Goal: Information Seeking & Learning: Learn about a topic

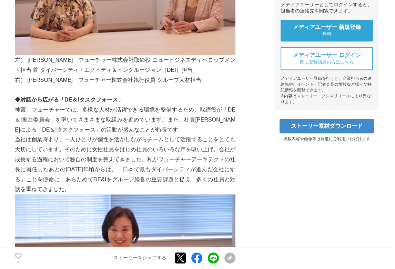
scroll to position [294, 0]
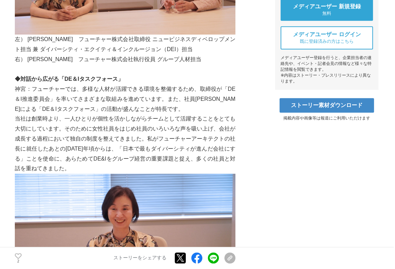
click at [207, 109] on p "神宮：フューチャーでは、多様な人材が活躍できる環境を整備するため、取締役が「DE＆I推進委員会」を率いてさまざまな取組みを進めています。また、社員[PERSO…" at bounding box center [125, 99] width 221 height 30
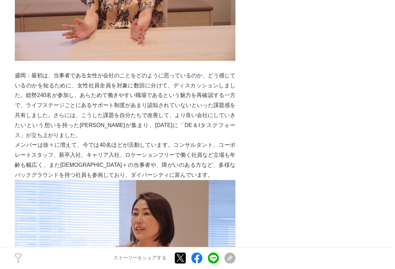
scroll to position [564, 0]
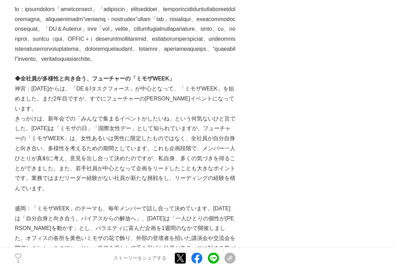
scroll to position [1013, 0]
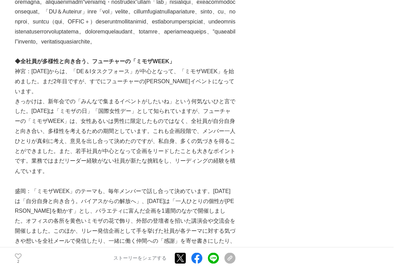
click at [176, 140] on p "きっかけは、新年会での「みんなで集まるイベントがしたいね」という何気ないひと言でした。[DATE]は「ミモザの日」「国際女性デー」として知られていますが、フュ…" at bounding box center [125, 136] width 221 height 79
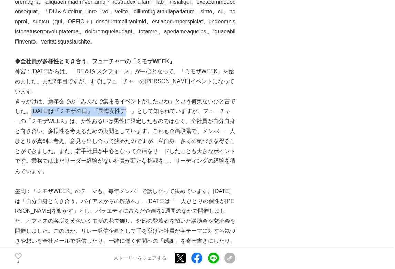
drag, startPoint x: 134, startPoint y: 151, endPoint x: 33, endPoint y: 146, distance: 101.2
click at [33, 146] on p "きっかけは、新年会での「みんなで集まるイベントがしたいね」という何気ないひと言でした。[DATE]は「ミモザの日」「国際女性デー」として知られていますが、フュ…" at bounding box center [125, 136] width 221 height 79
copy p "[DATE]は「ミモザの日」「国際女性デー」"
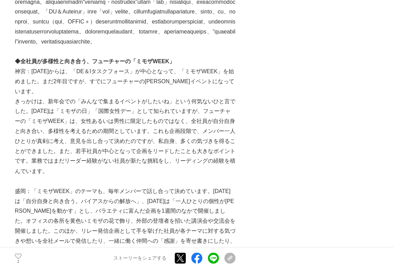
click at [172, 150] on p "きっかけは、新年会での「みんなで集まるイベントがしたいね」という何気ないひと言でした。[DATE]は「ミモザの日」「国際女性デー」として知られていますが、フュ…" at bounding box center [125, 136] width 221 height 79
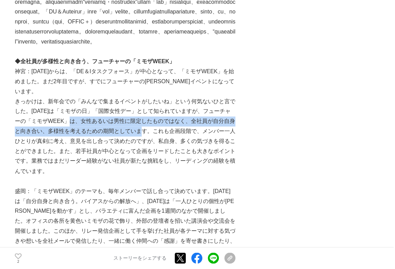
drag, startPoint x: 76, startPoint y: 164, endPoint x: 145, endPoint y: 170, distance: 69.2
click at [145, 170] on p "きっかけは、新年会での「みんなで集まるイベントがしたいね」という何気ないひと言でした。[DATE]は「ミモザの日」「国際女性デー」として知られていますが、フュ…" at bounding box center [125, 136] width 221 height 79
copy p "女性あるいは男性に限定したものではなく、全社員が自分自身と向き合い、多様性を考えるための期間としています。"
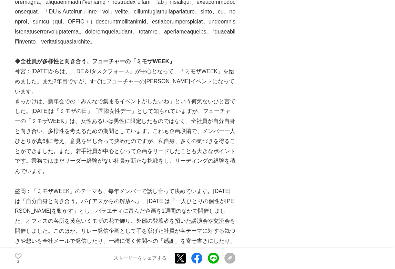
click at [167, 173] on p "きっかけは、新年会での「みんなで集まるイベントがしたいね」という何気ないひと言でした。[DATE]は「ミモザの日」「国際女性デー」として知られていますが、フュ…" at bounding box center [125, 136] width 221 height 79
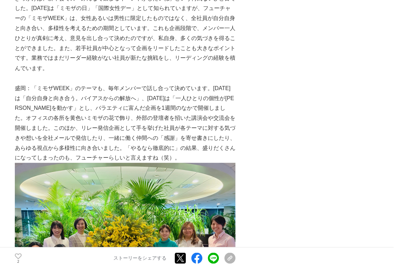
scroll to position [1116, 0]
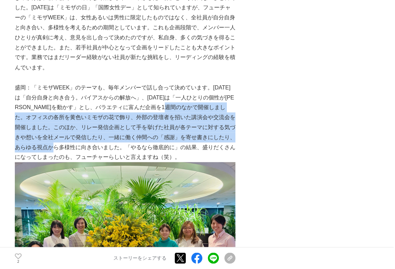
drag, startPoint x: 194, startPoint y: 146, endPoint x: 74, endPoint y: 185, distance: 126.2
click at [74, 162] on p "盛岡：「ミモザWEEK」のテーマも、毎年メンバーで話し合って決めています。[DATE]は「自分自身と向き合う。バイアスからの解放へ」、[DATE]は「一人ひと…" at bounding box center [125, 121] width 221 height 79
copy p "オフィスの各所を黄色いミモザの花で飾り、外部の登壇者を招いた講演会や交流会を開催しました。このほか、リレー発信企画として手を挙げた社員が各テーマに対する気づき…"
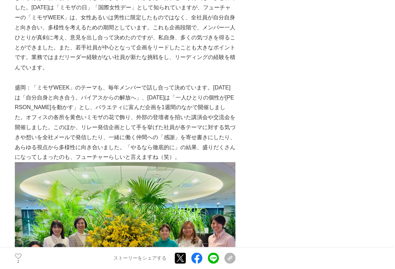
click at [190, 146] on p "盛岡：「ミモザWEEK」のテーマも、毎年メンバーで話し合って決めています。[DATE]は「自分自身と向き合う。バイアスからの解放へ」、[DATE]は「一人ひと…" at bounding box center [125, 121] width 221 height 79
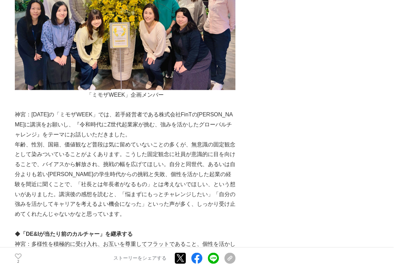
scroll to position [1375, 0]
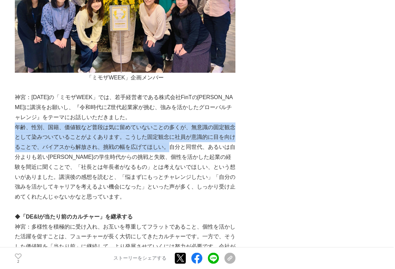
drag, startPoint x: 14, startPoint y: 164, endPoint x: 169, endPoint y: 187, distance: 156.3
click at [169, 187] on p "年齢、性別、国籍、価値観など普段は気に留めていないことの多くが、無意識の固定観念として染みついていることがよくあります。こうした固定観念に社員が意識的に目を向…" at bounding box center [125, 161] width 221 height 79
copy p "年齢、性別、国籍、価値観など普段は気に留めていないことの多くが、無意識の固定観念として染みついていることがよくあります。こうした固定観念に社員が意識的に目を向…"
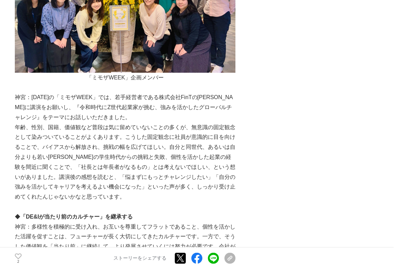
click at [186, 197] on p "年齢、性別、国籍、価値観など普段は気に留めていないことの多くが、無意識の固定観念として染みついていることがよくあります。こうした固定観念に社員が意識的に目を向…" at bounding box center [125, 161] width 221 height 79
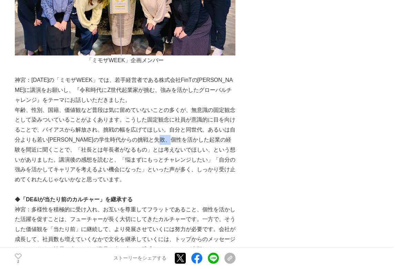
scroll to position [1409, 0]
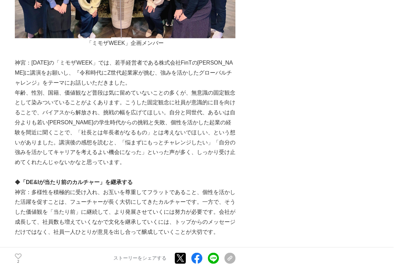
click at [186, 167] on p "年齢、性別、国籍、価値観など普段は気に留めていないことの多くが、無意識の固定観念として染みついていることがよくあります。こうした固定観念に社員が意識的に目を向…" at bounding box center [125, 127] width 221 height 79
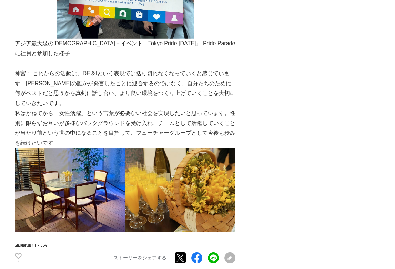
scroll to position [1858, 0]
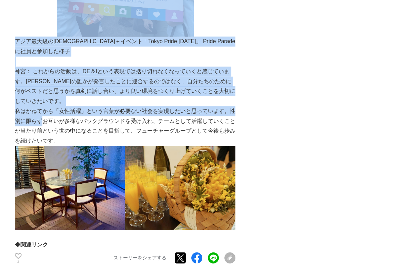
drag, startPoint x: 14, startPoint y: 159, endPoint x: 43, endPoint y: 160, distance: 28.6
click at [43, 146] on p "私はかねてから「女性活躍」という言葉が必要ない社会を実現したいと思っています。性別に限らずお互いが多様なバックグラウンドを受け入れ、チームとして活躍していくこ…" at bounding box center [125, 126] width 221 height 40
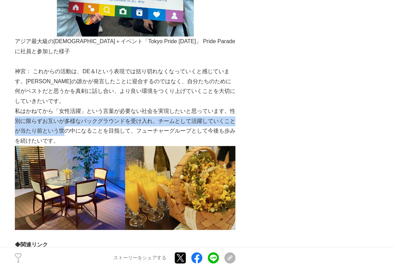
drag, startPoint x: 16, startPoint y: 162, endPoint x: 65, endPoint y: 171, distance: 49.9
click at [65, 146] on p "私はかねてから「女性活躍」という言葉が必要ない社会を実現したいと思っています。性別に限らずお互いが多様なバックグラウンドを受け入れ、チームとして活躍していくこ…" at bounding box center [125, 126] width 221 height 40
copy p "性別に限らずお互いが多様なバックグラウンドを受け入れ、チームとして活躍していくことが当たり前という"
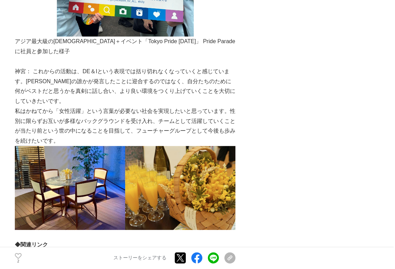
click at [130, 106] on p "神宮： これからの活動は、DE＆Iという表現では括り切れなくなっていくと感じています。[PERSON_NAME]の誰かが発言したことに迎合するのではなく、自分…" at bounding box center [125, 87] width 221 height 40
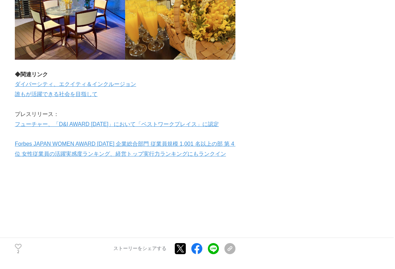
scroll to position [2048, 0]
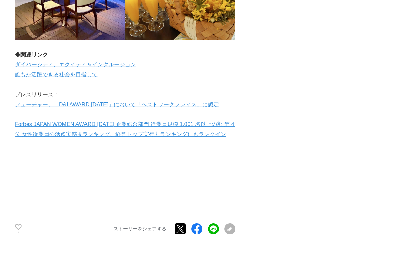
click at [172, 70] on p "ダイバーシティ、エクイティ＆インクルージョン" at bounding box center [125, 65] width 221 height 10
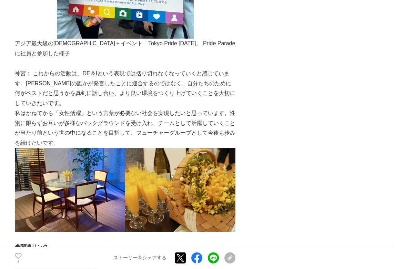
scroll to position [1841, 0]
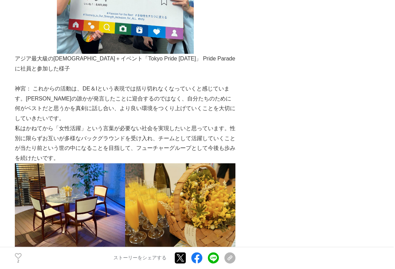
click at [153, 123] on p "神宮： これからの活動は、DE＆Iという表現では括り切れなくなっていくと感じています。[PERSON_NAME]の誰かが発言したことに迎合するのではなく、自分…" at bounding box center [125, 104] width 221 height 40
drag, startPoint x: 63, startPoint y: 188, endPoint x: 83, endPoint y: 188, distance: 19.3
click at [83, 163] on p "私はかねてから「女性活躍」という言葉が必要ない社会を実現したいと思っています。性別に限らずお互いが多様なバックグラウンドを受け入れ、チームとして活躍していくこ…" at bounding box center [125, 143] width 221 height 40
copy p "世の中"
click at [236, 254] on div "2 いいね！する ストーリーをシェアする Xでポストする Facebookでシェアする LINEでシェアする リンクをコピー" at bounding box center [125, 258] width 221 height 22
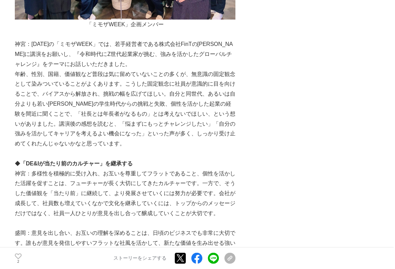
scroll to position [1427, 0]
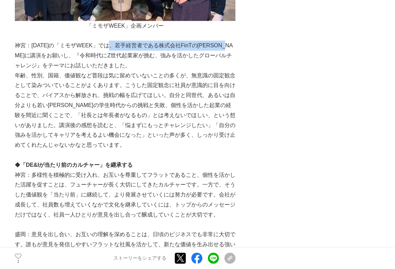
drag, startPoint x: 114, startPoint y: 85, endPoint x: 31, endPoint y: 96, distance: 83.8
click at [31, 70] on p "神宮：[DATE]の「ミモザWEEK」では、若手経営者である株式会社FinTの[PERSON_NAME]に講演をお願いし、『令和時代にZ世代起業家が挑む、強み…" at bounding box center [125, 56] width 221 height 30
copy p "若手経営者である株式会社FinTの[PERSON_NAME]に講演"
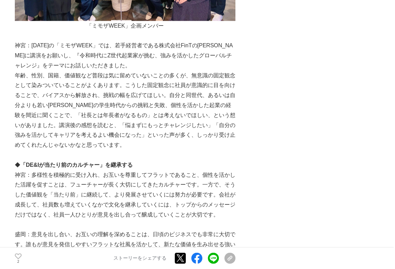
click at [270, 172] on div "社員一人ひとりが意見を出し合う、フューチャーの「DE＆I」～誰もが能力を発揮し、活躍できる環境をデザイン DE＆I #DE＆I #ダイバーシティ" at bounding box center [198, -1] width 366 height 2768
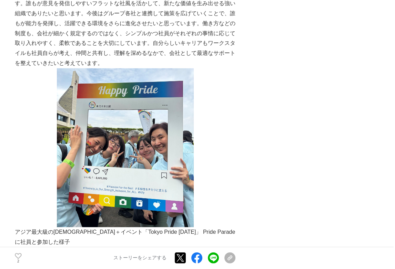
scroll to position [1668, 0]
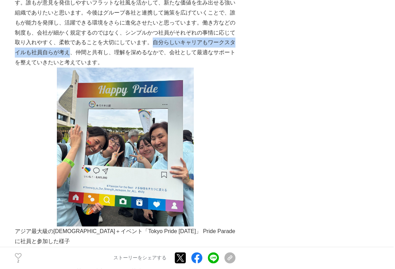
drag, startPoint x: 151, startPoint y: 86, endPoint x: 72, endPoint y: 94, distance: 78.7
click at [72, 67] on p "盛岡：意見を出し合い、お互いの理解を深めることは、日頃のビジネスでも非常に大切です。誰もが意見を発信しやすいフラットな社風を活かして、新たな価値を生み出せる強…" at bounding box center [125, 27] width 221 height 79
copy p "自分らしいキャリアもワークスタイルも社員自らが考え"
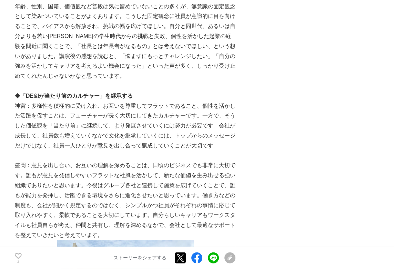
scroll to position [1478, 0]
